Goal: Information Seeking & Learning: Find specific fact

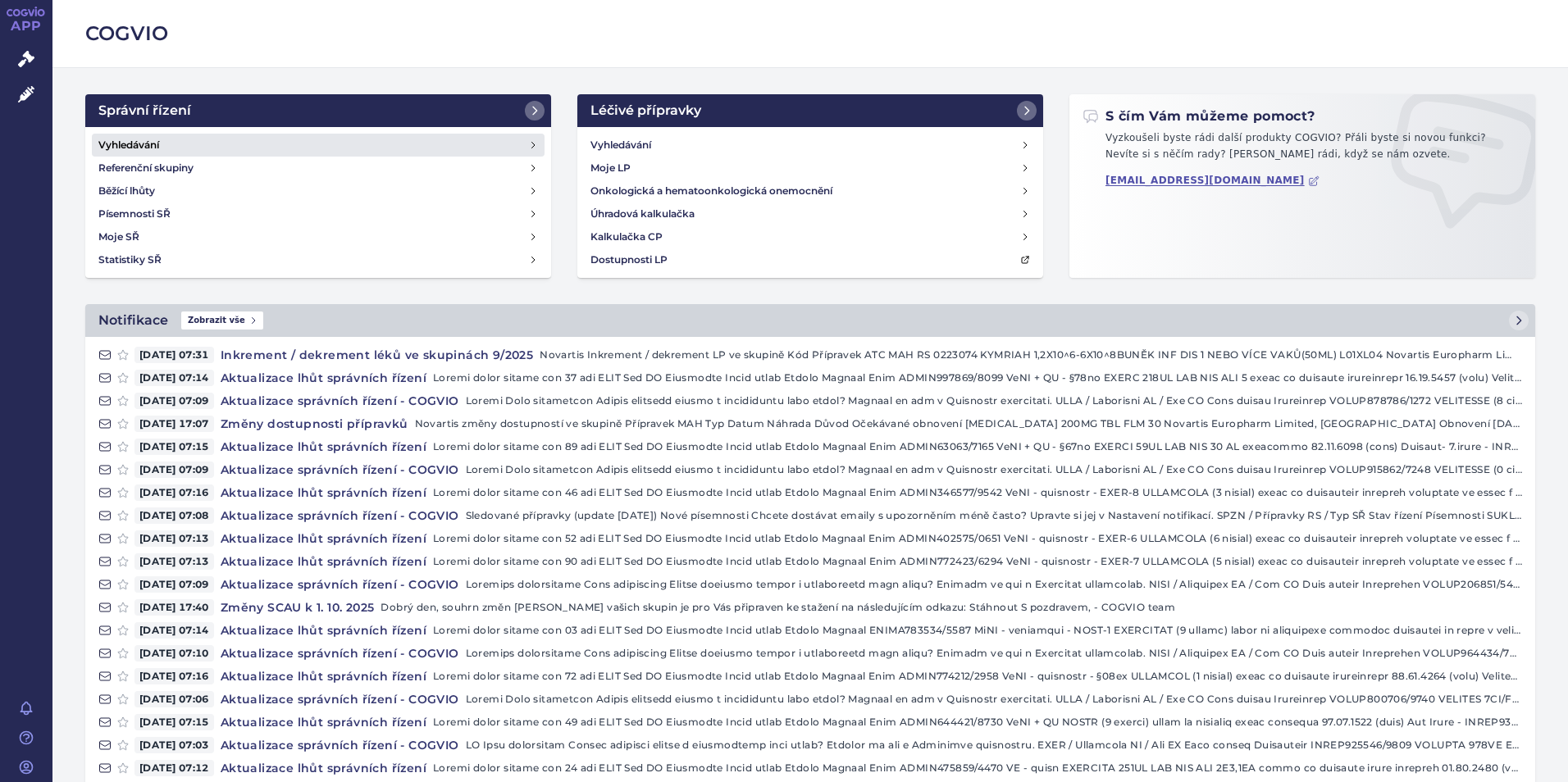
click at [248, 148] on link "Vyhledávání" at bounding box center [318, 145] width 452 height 23
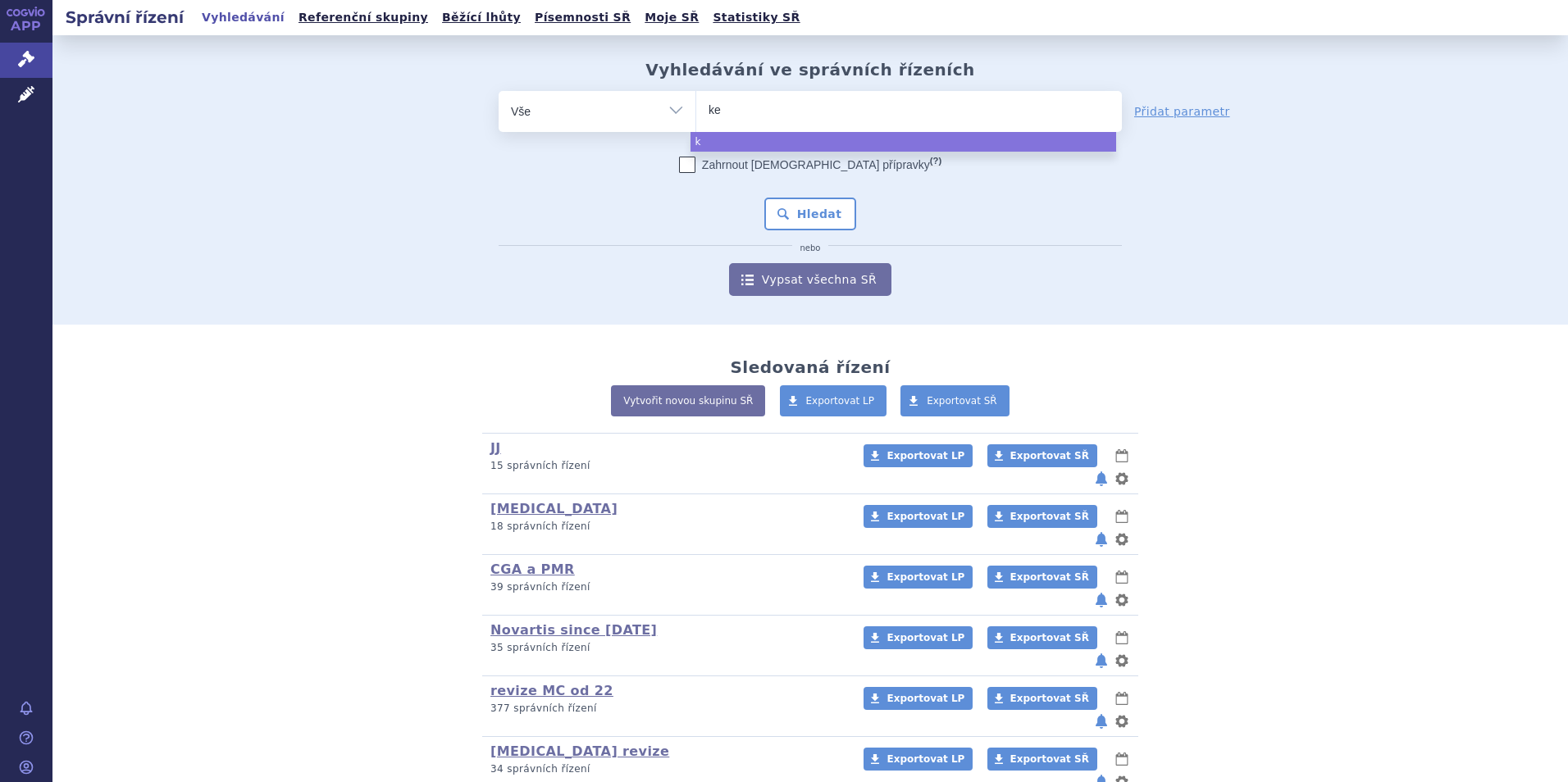
type input "kes"
type input "kesi"
type input "kesim"
type input "kesimpt"
type input "kesimpta"
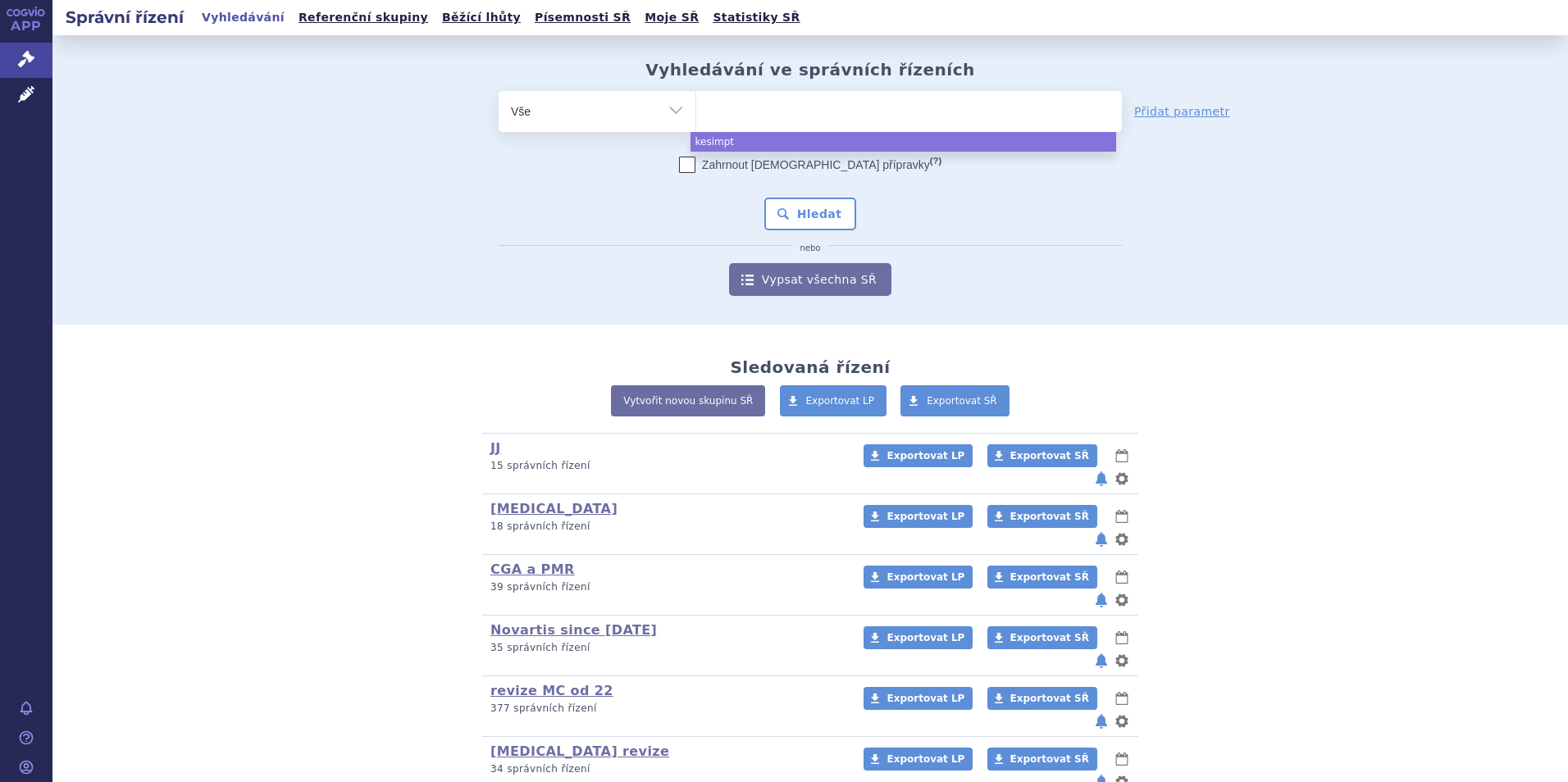
select select "kesimpta"
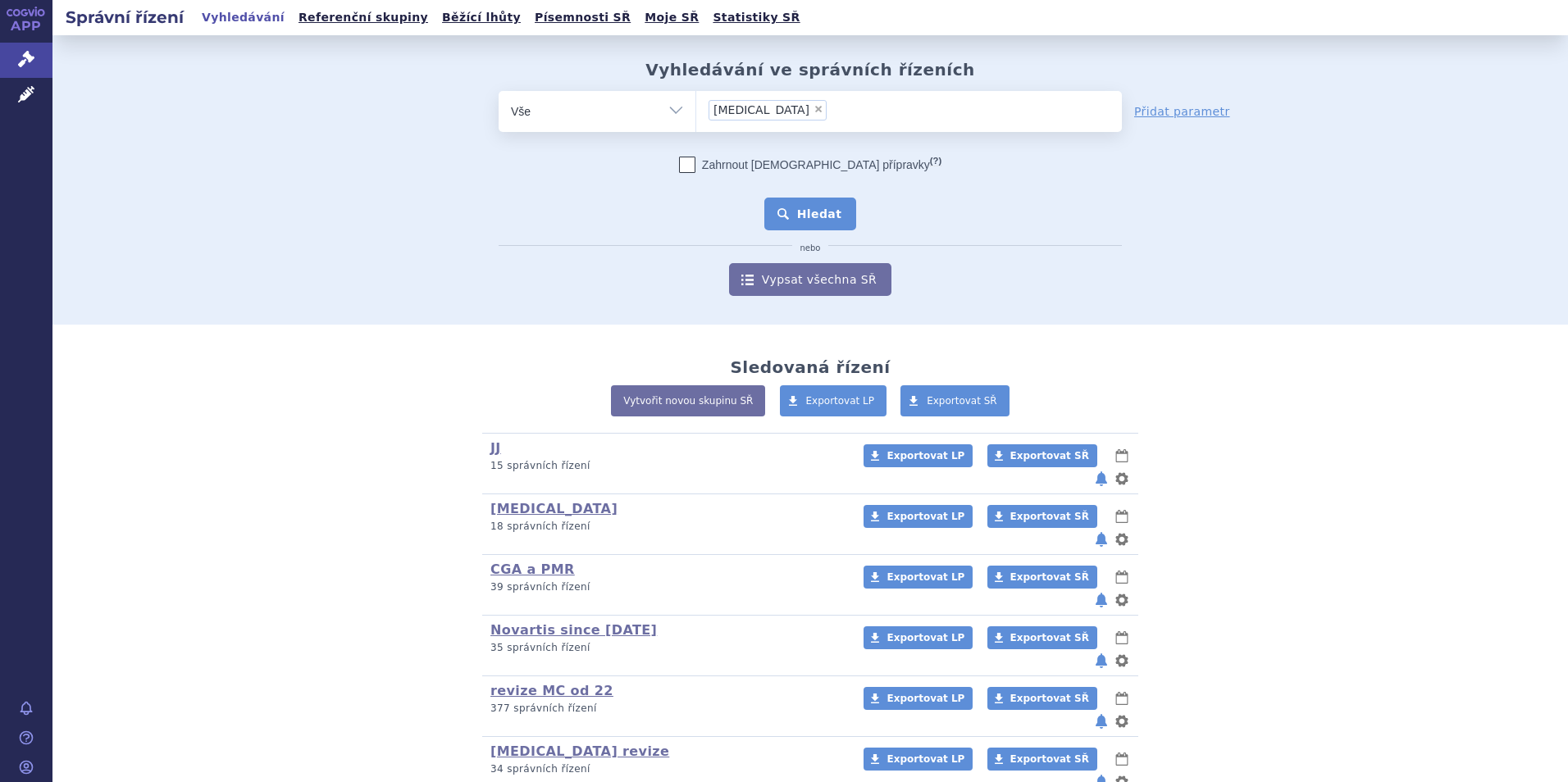
click at [816, 203] on button "Hledat" at bounding box center [810, 214] width 93 height 33
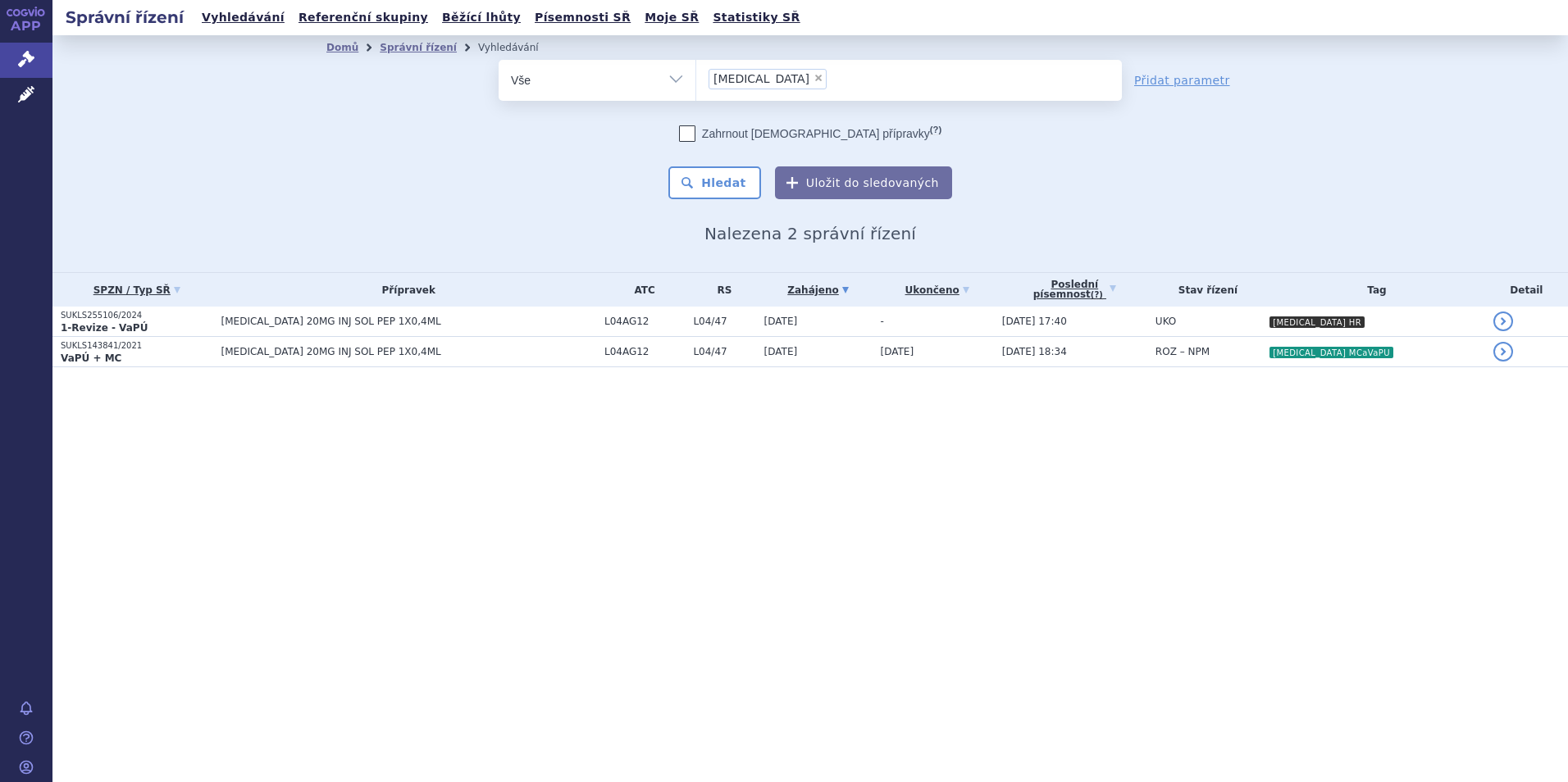
click at [1112, 324] on td "03.06.2025 17:40" at bounding box center [1070, 322] width 153 height 30
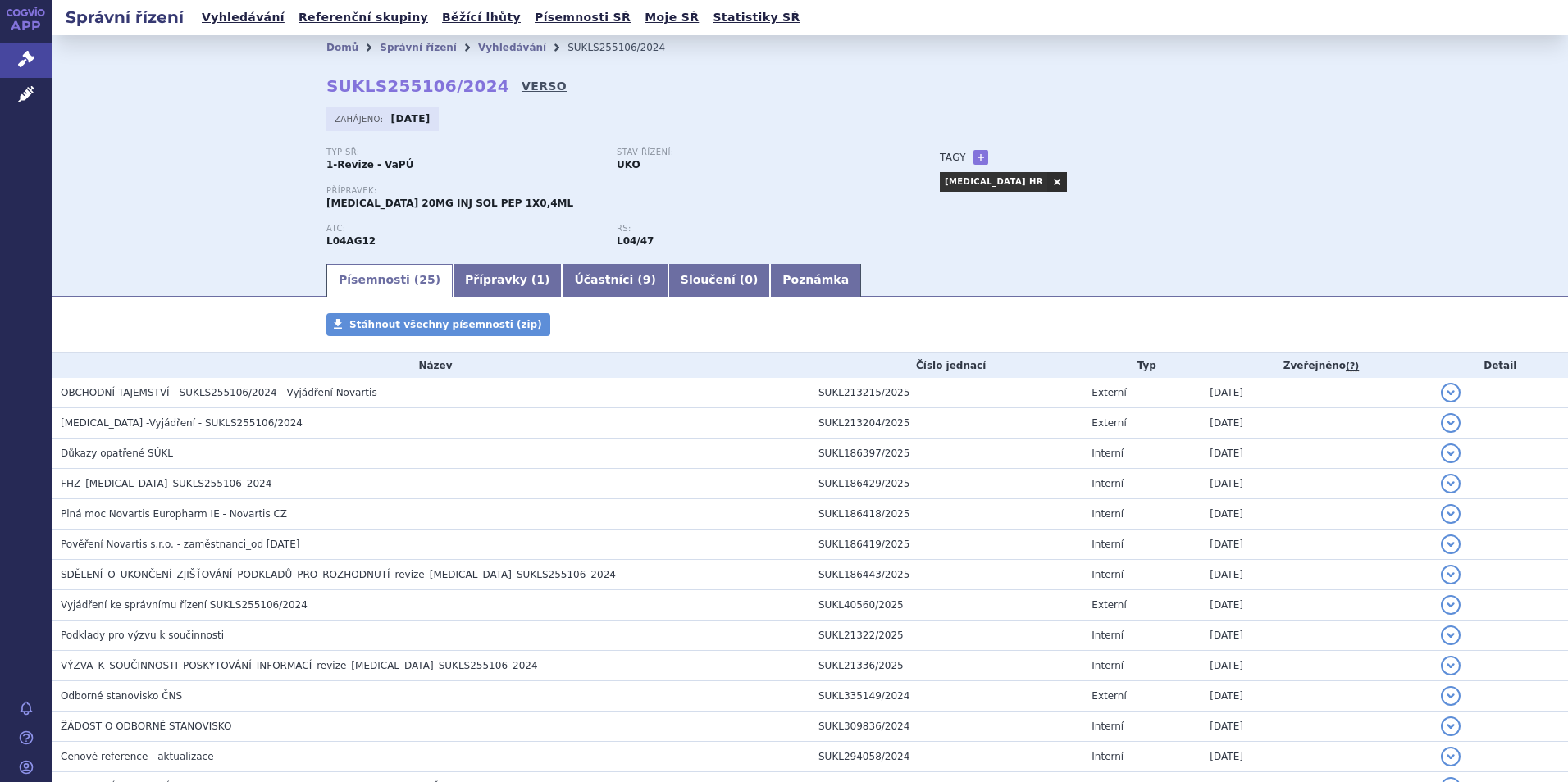
click at [522, 86] on link "VERSO" at bounding box center [544, 86] width 45 height 16
